Goal: Check status: Check status

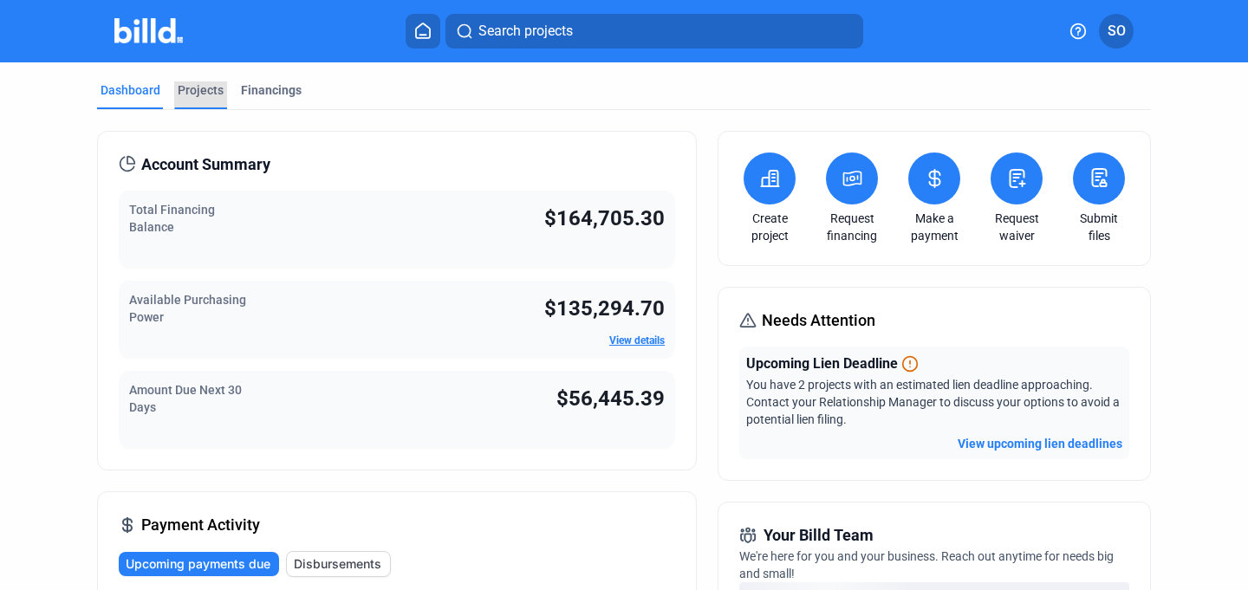
click at [185, 94] on div "Projects" at bounding box center [201, 89] width 46 height 17
click at [277, 88] on div "Financings" at bounding box center [271, 89] width 61 height 17
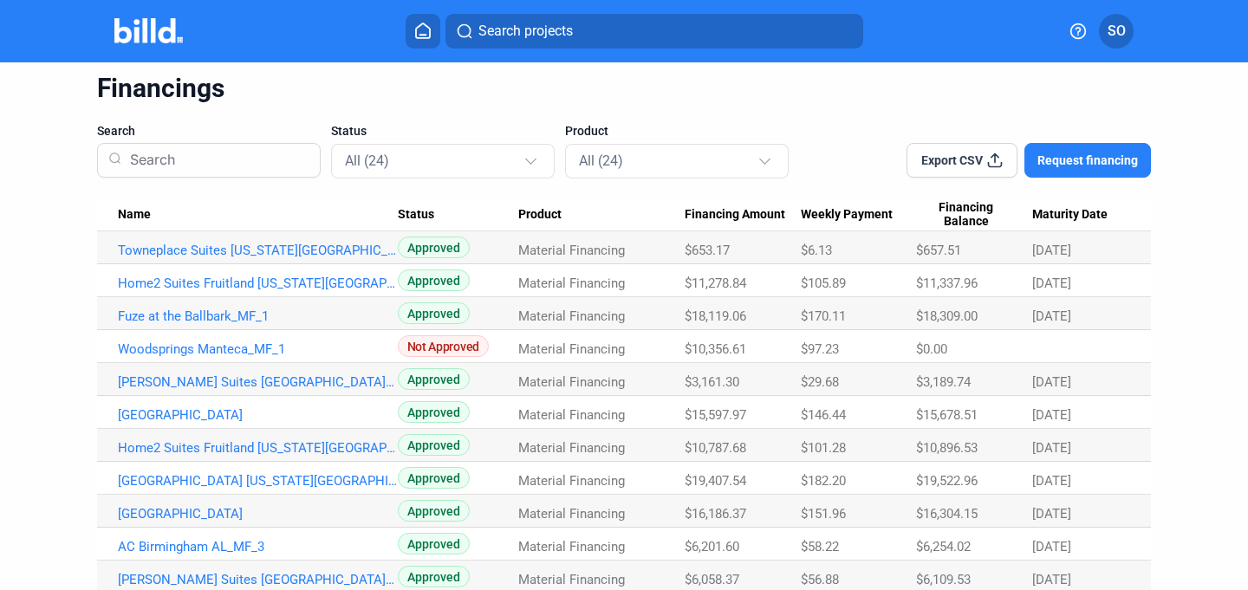
scroll to position [69, 0]
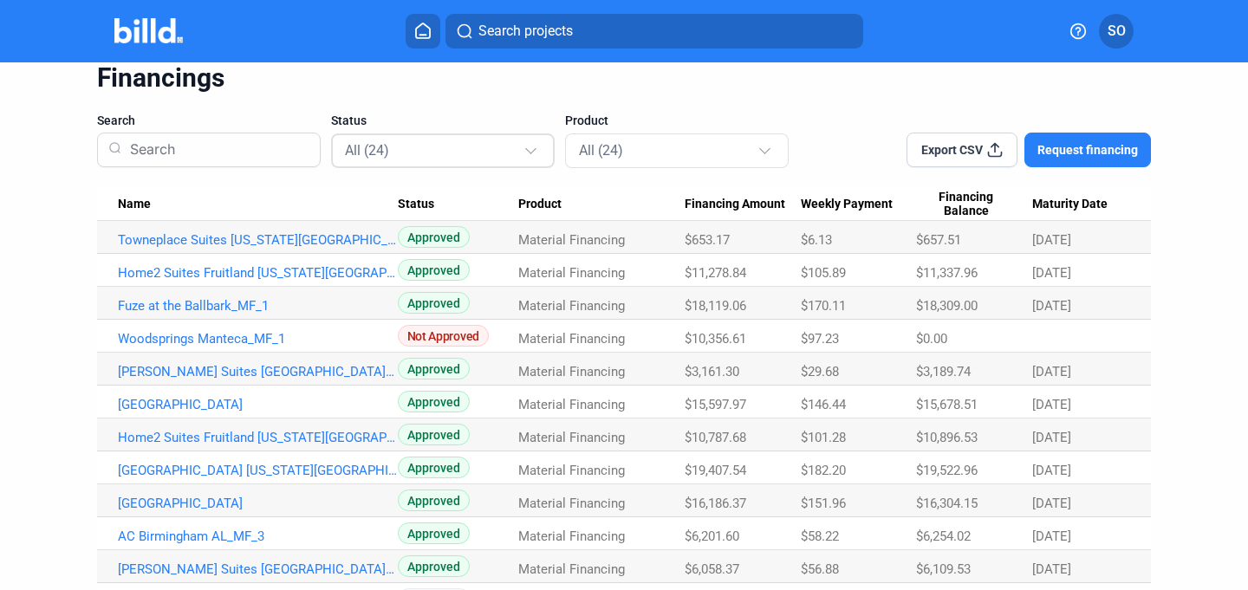
click at [376, 149] on mat-select-trigger "All (24)" at bounding box center [367, 150] width 44 height 16
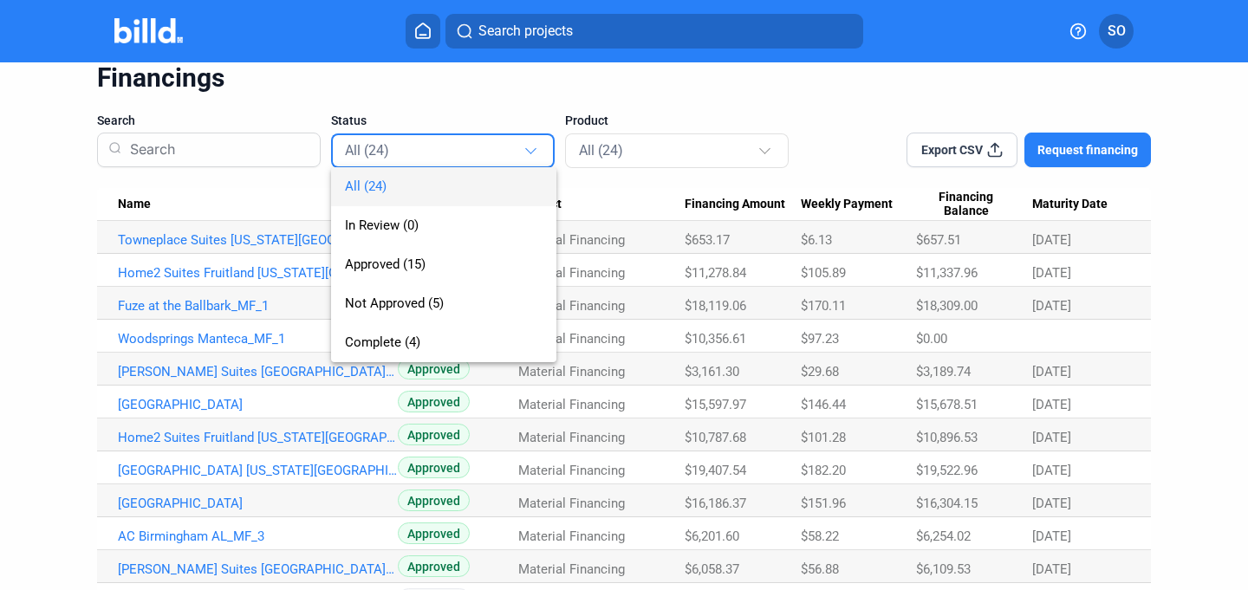
click at [239, 146] on div at bounding box center [624, 295] width 1248 height 590
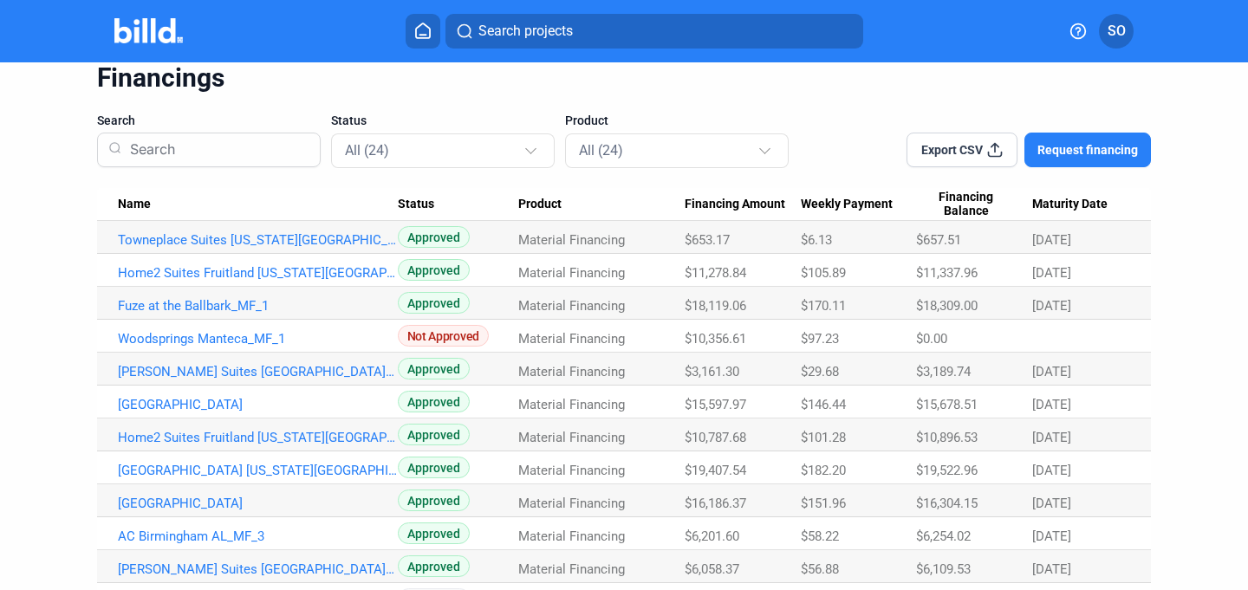
click at [210, 146] on input at bounding box center [216, 149] width 186 height 45
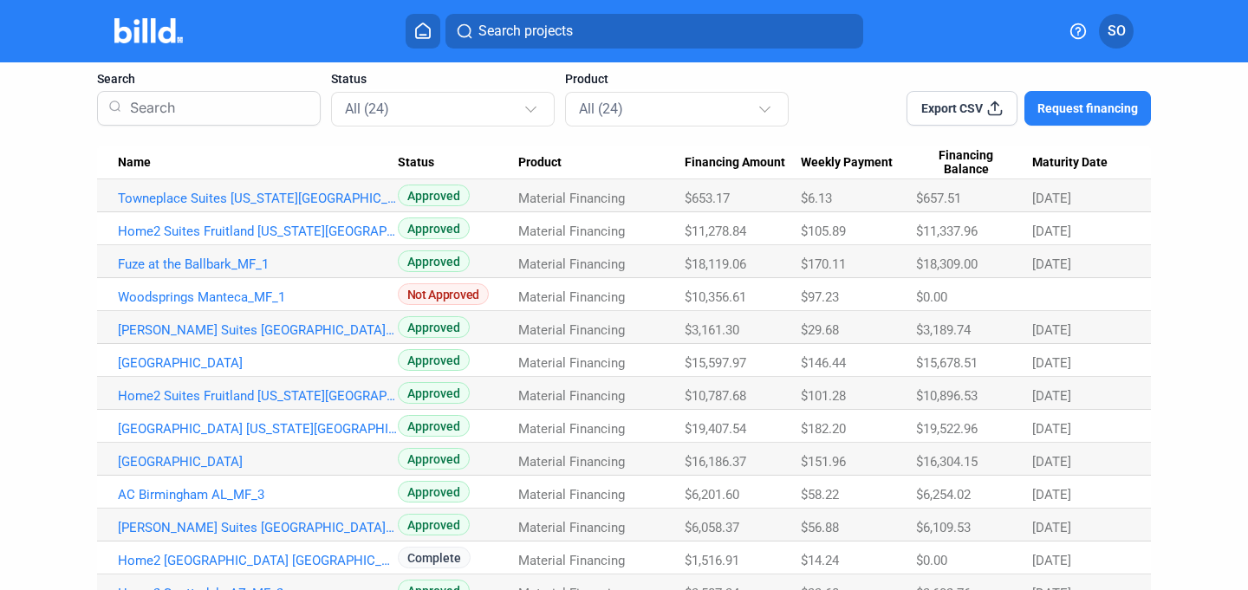
scroll to position [0, 0]
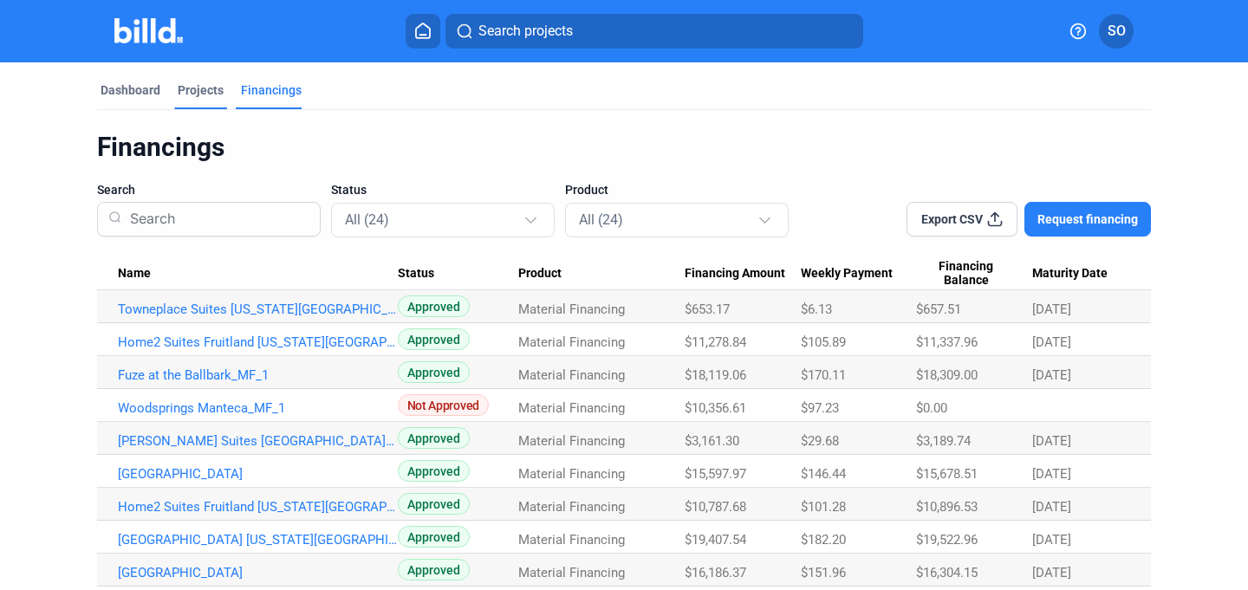
click at [215, 94] on div "Projects" at bounding box center [201, 89] width 46 height 17
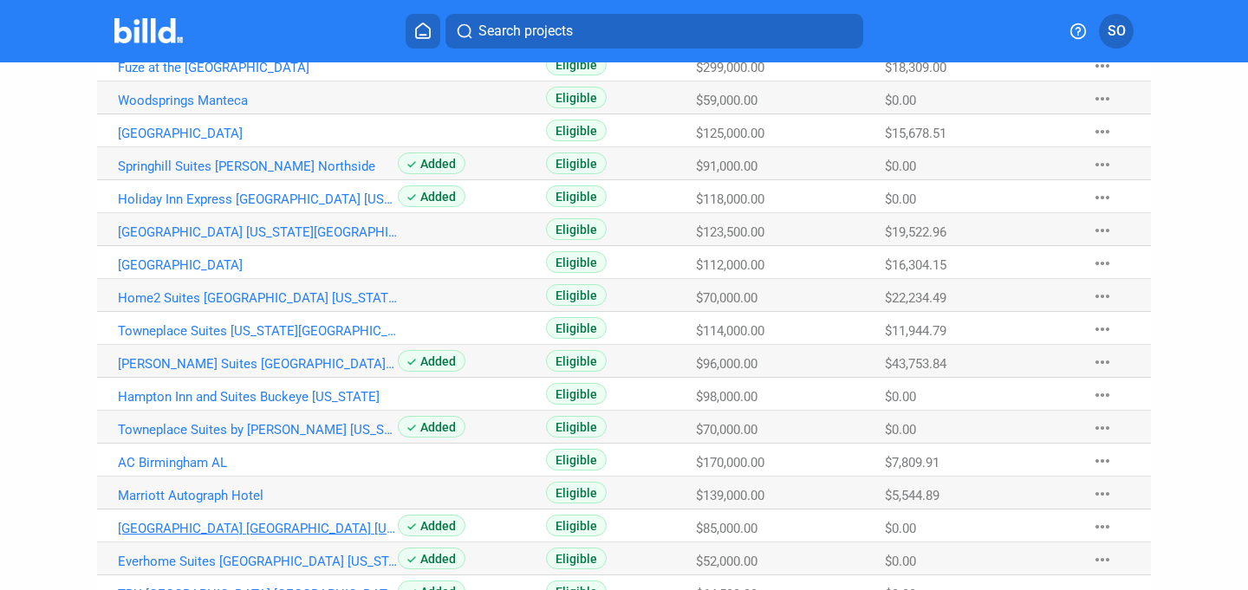
scroll to position [556, 0]
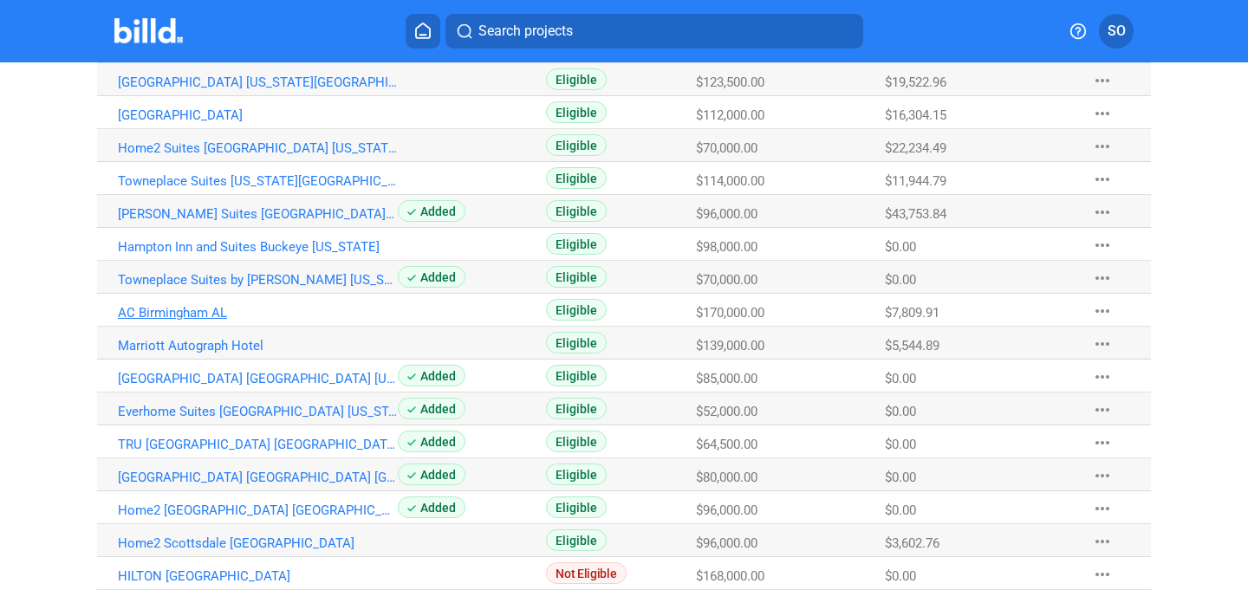
click at [210, 314] on link "AC Birmingham AL" at bounding box center [258, 313] width 280 height 16
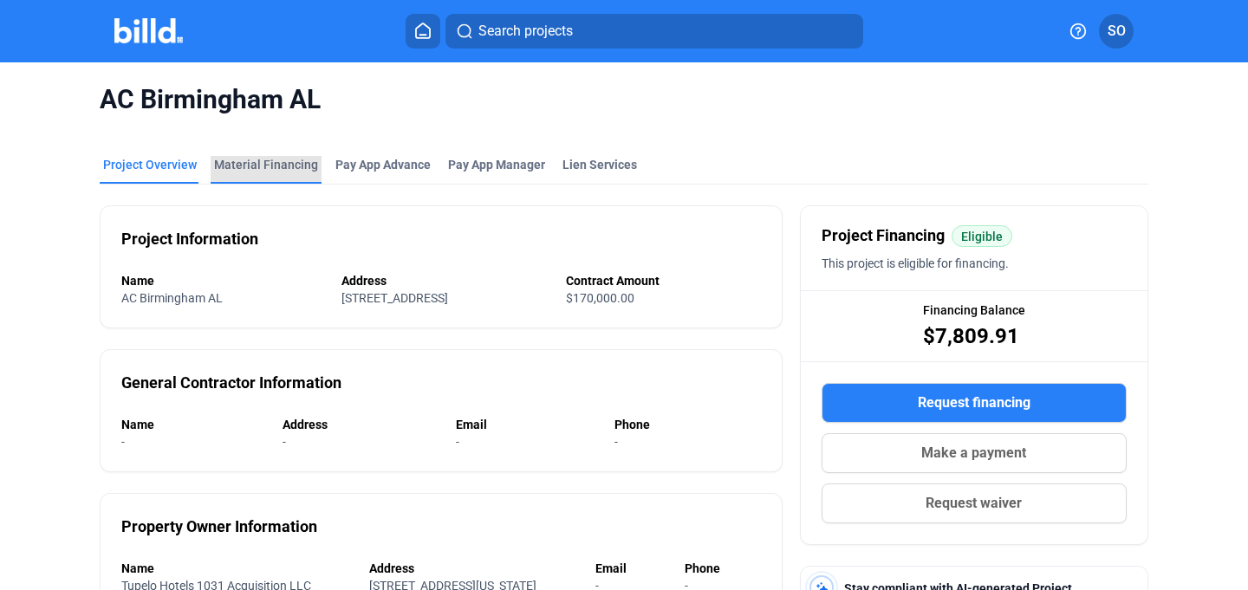
click at [309, 169] on div "Material Financing" at bounding box center [266, 164] width 104 height 17
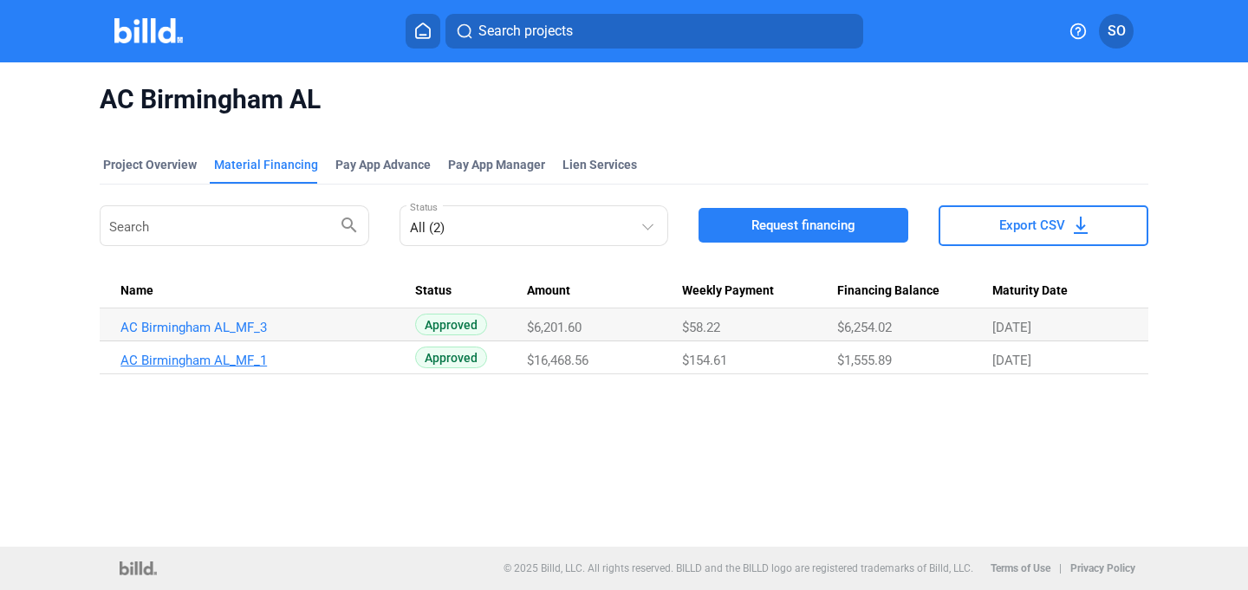
click at [232, 362] on link "AC Birmingham AL_MF_1" at bounding box center [260, 361] width 280 height 16
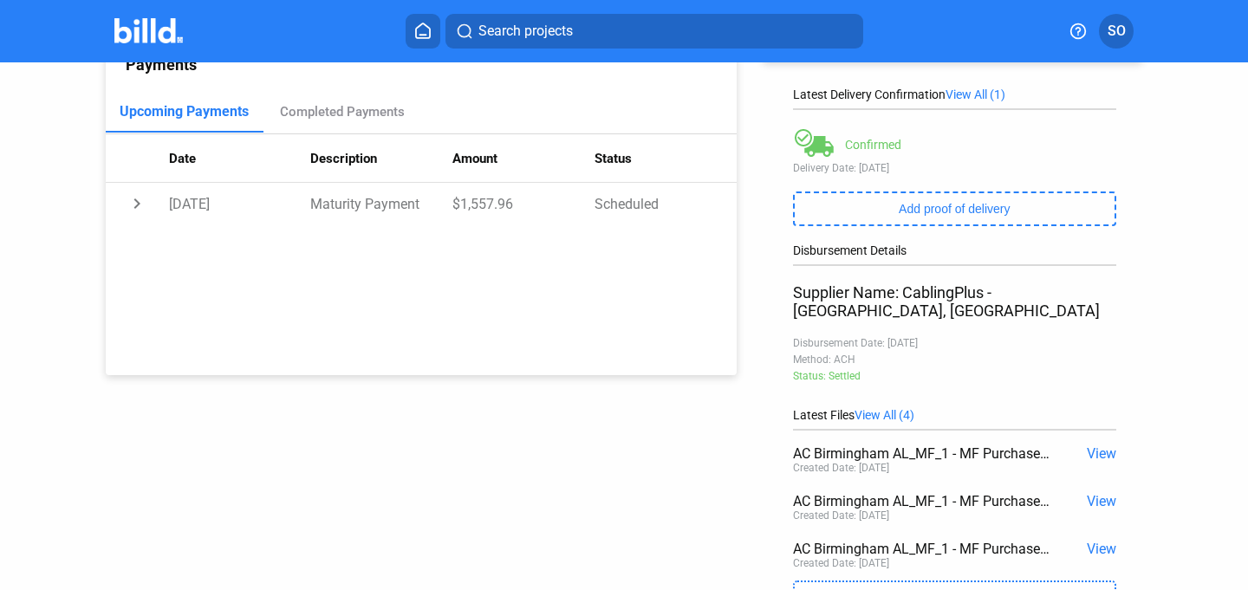
scroll to position [234, 0]
click at [139, 204] on td "chevron_right" at bounding box center [137, 205] width 63 height 42
drag, startPoint x: 589, startPoint y: 203, endPoint x: 678, endPoint y: 200, distance: 89.3
click at [678, 200] on tr "expand_more [DATE] Maturity Payment $1,557.96 Scheduled" at bounding box center [421, 205] width 631 height 42
click at [671, 200] on td "Scheduled" at bounding box center [665, 205] width 142 height 42
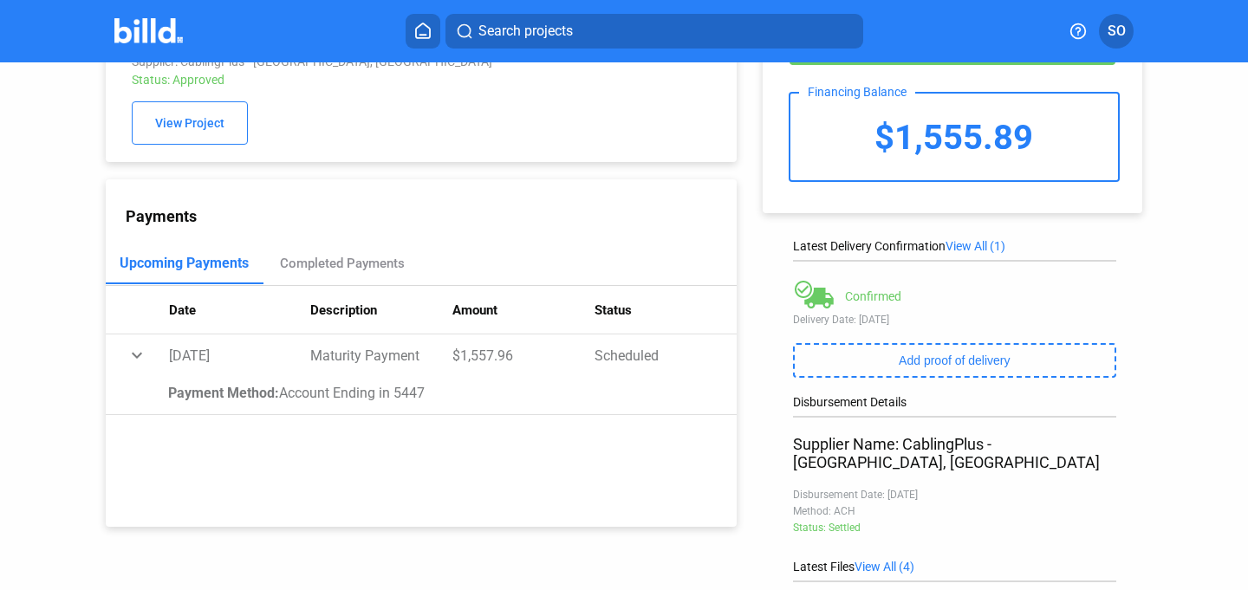
scroll to position [0, 0]
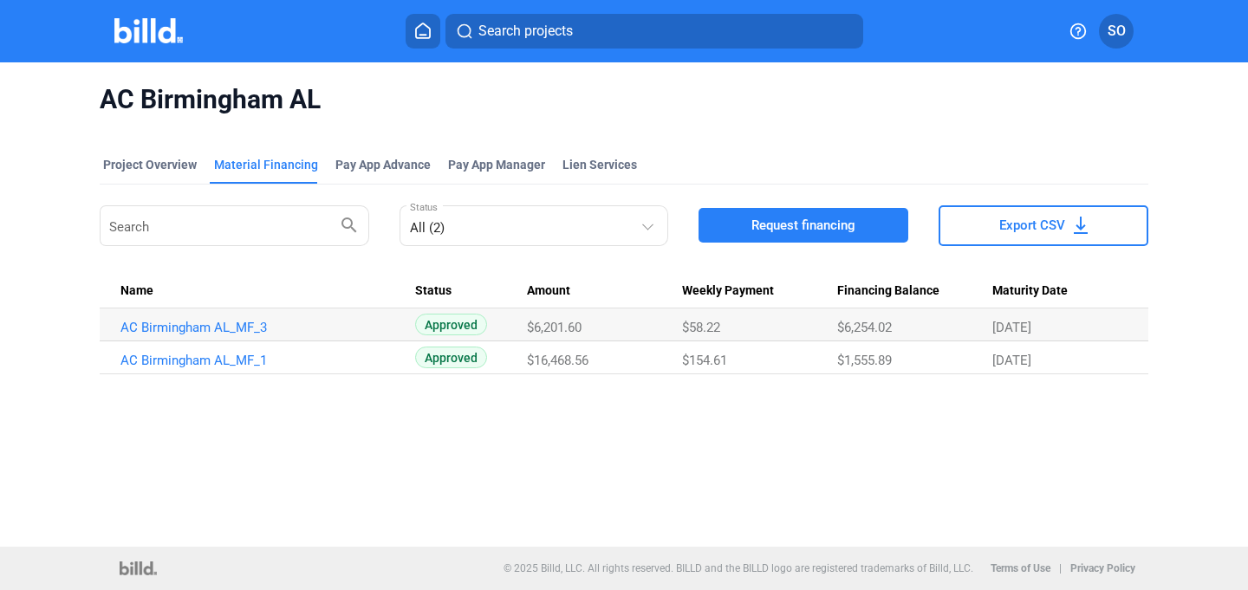
click at [170, 40] on img at bounding box center [148, 30] width 68 height 25
